Goal: Transaction & Acquisition: Purchase product/service

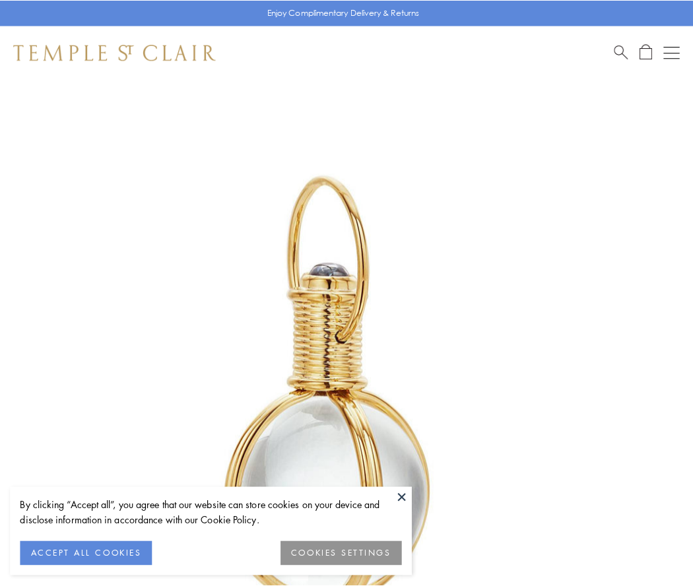
scroll to position [344, 0]
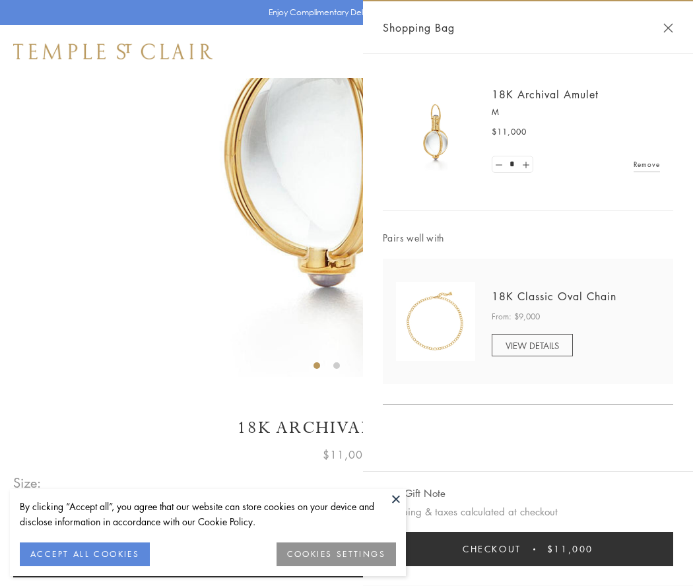
click at [528, 549] on button "Checkout $11,000" at bounding box center [528, 549] width 290 height 34
